Goal: Transaction & Acquisition: Purchase product/service

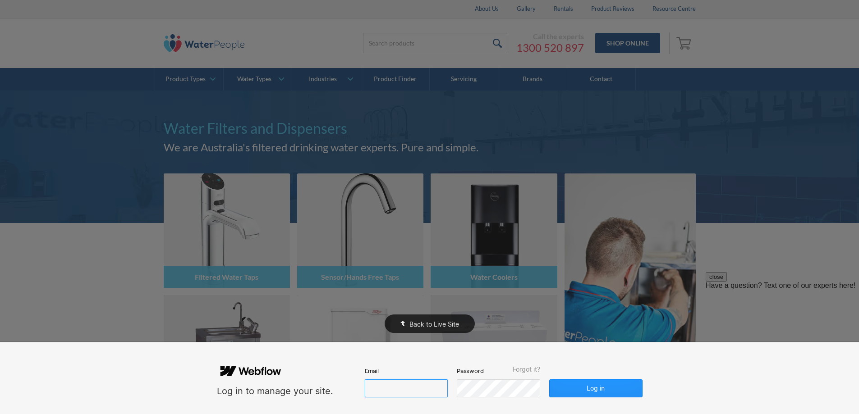
type input "john@waterpeople.com.au"
click at [688, 280] on div "Back to Live Site" at bounding box center [429, 207] width 859 height 414
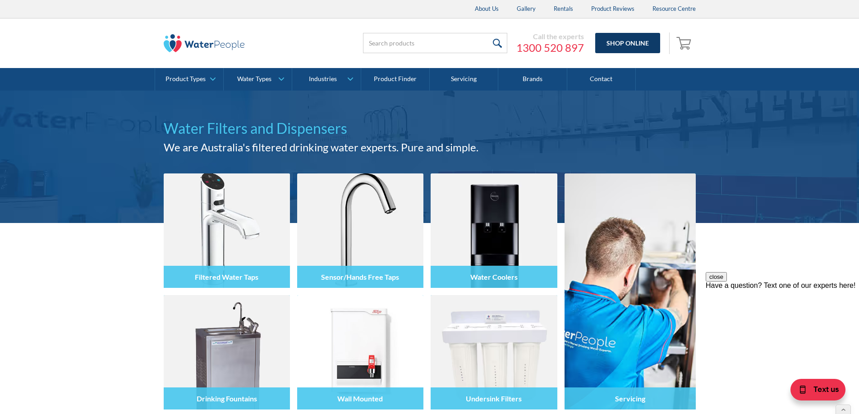
click at [635, 46] on link "Shop Online" at bounding box center [627, 43] width 65 height 20
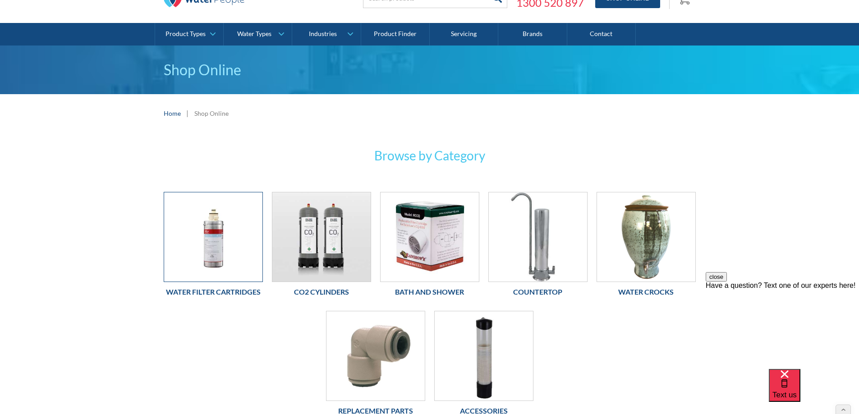
click at [205, 262] on img at bounding box center [213, 236] width 98 height 89
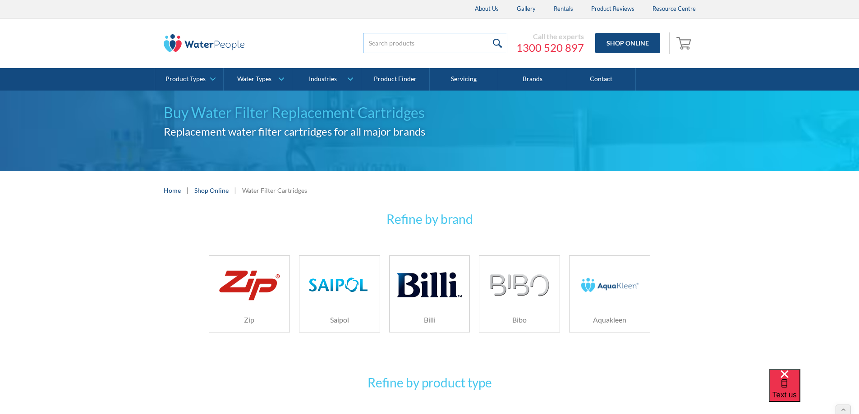
click at [397, 41] on input "search" at bounding box center [435, 43] width 144 height 20
type input "996912"
click at [488, 40] on input "submit" at bounding box center [497, 43] width 19 height 20
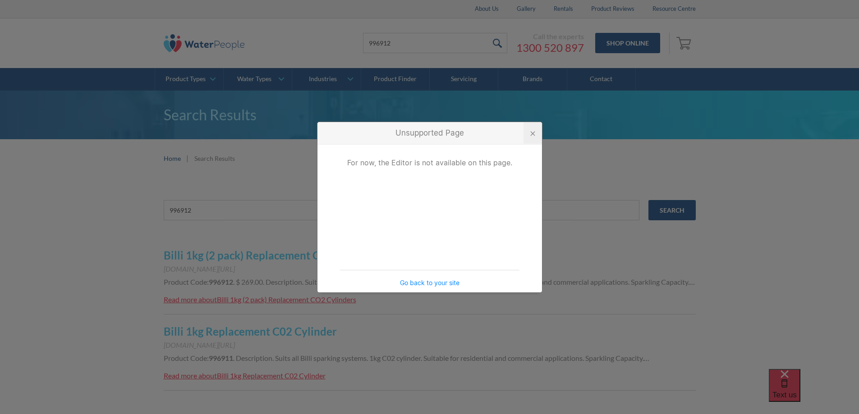
click at [534, 130] on div at bounding box center [532, 133] width 18 height 22
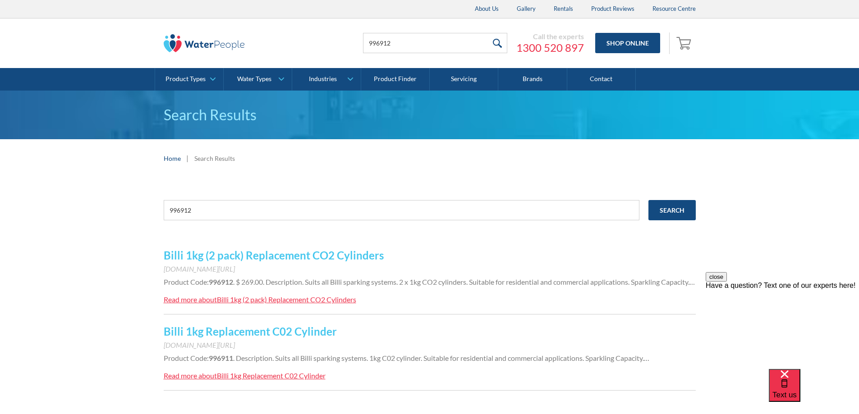
click at [269, 256] on link "Billi 1kg (2 pack) Replacement CO2 Cylinders" at bounding box center [274, 255] width 220 height 13
